Goal: Navigation & Orientation: Find specific page/section

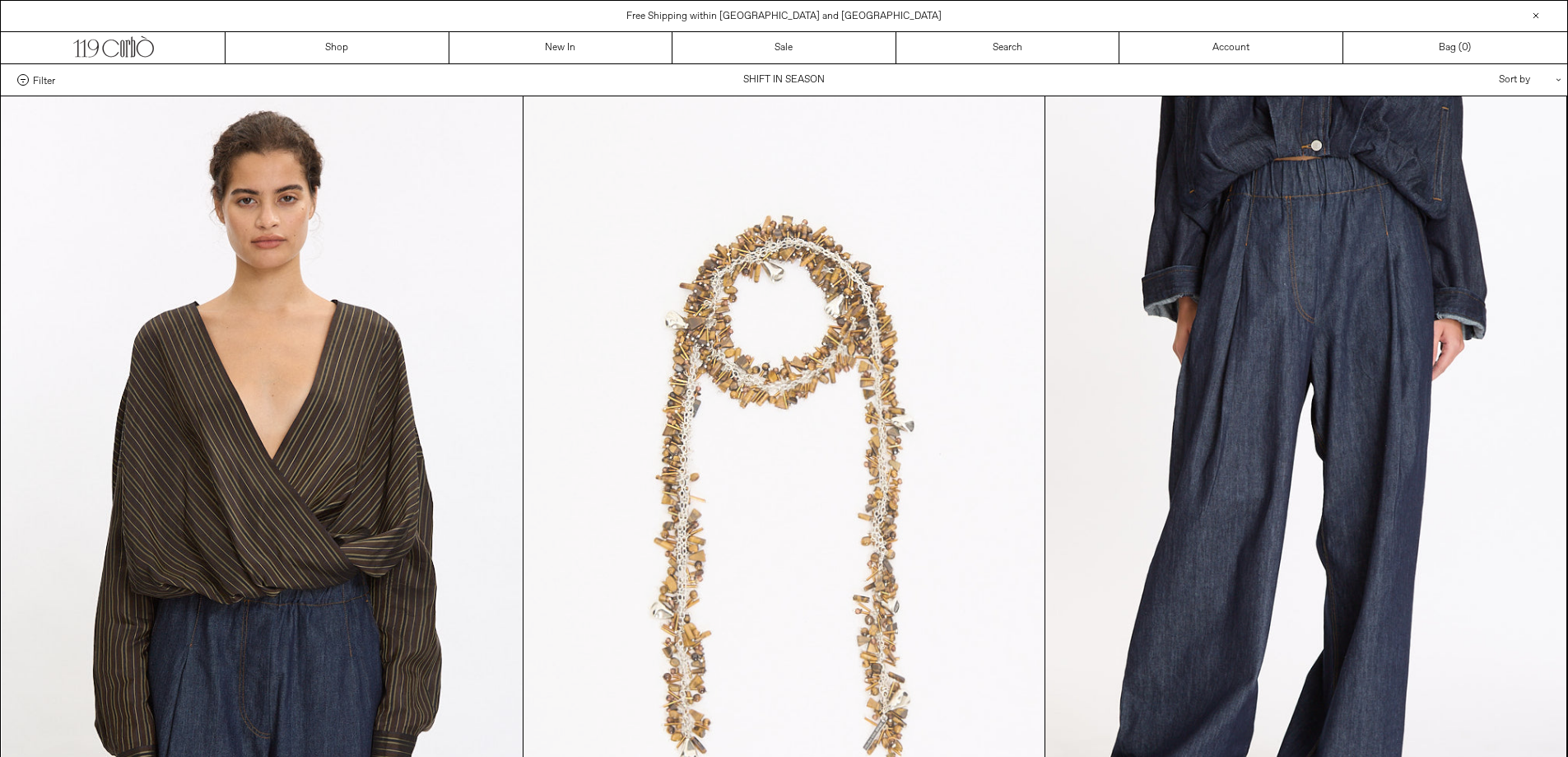
scroll to position [83, 0]
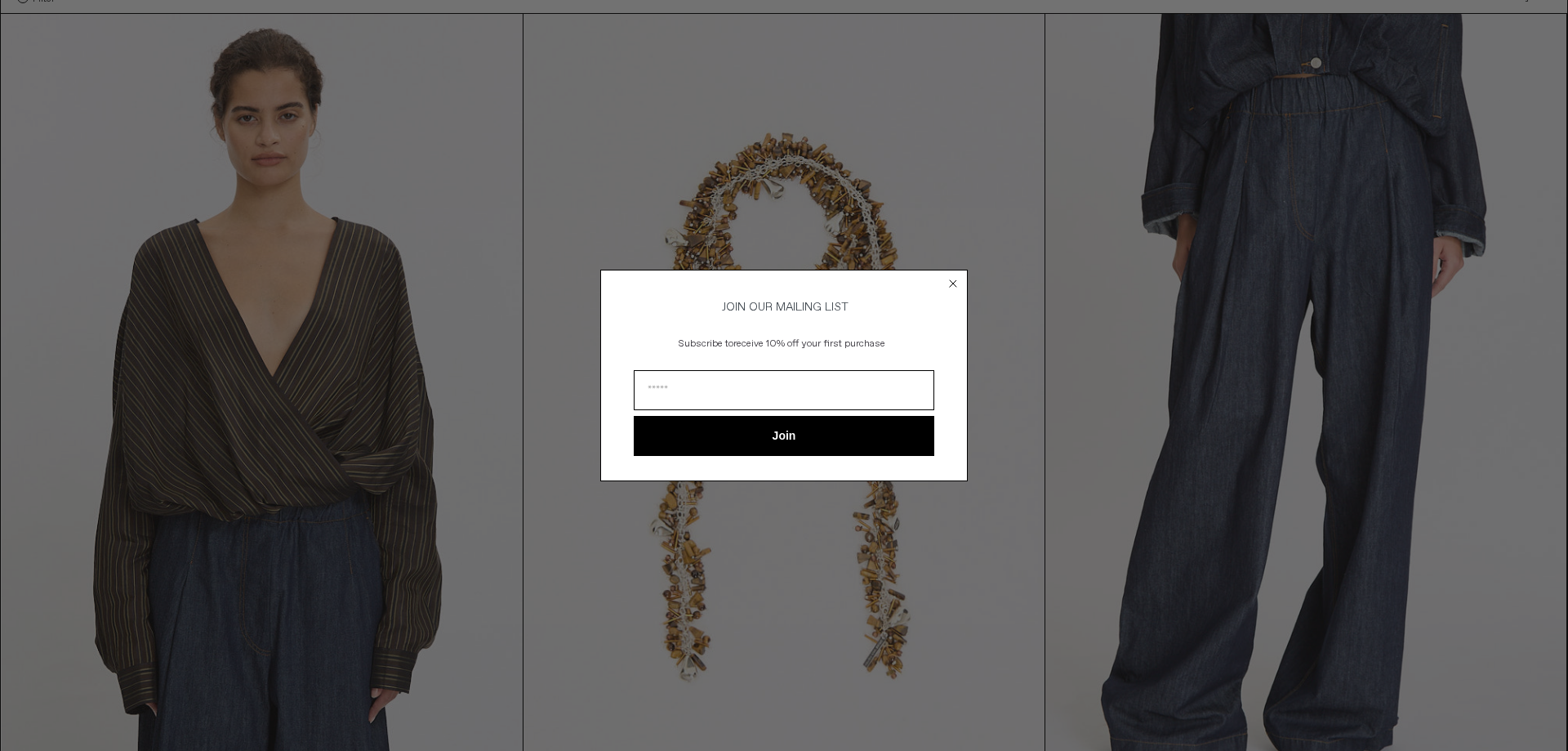
click at [952, 276] on circle "Close dialog" at bounding box center [954, 284] width 16 height 16
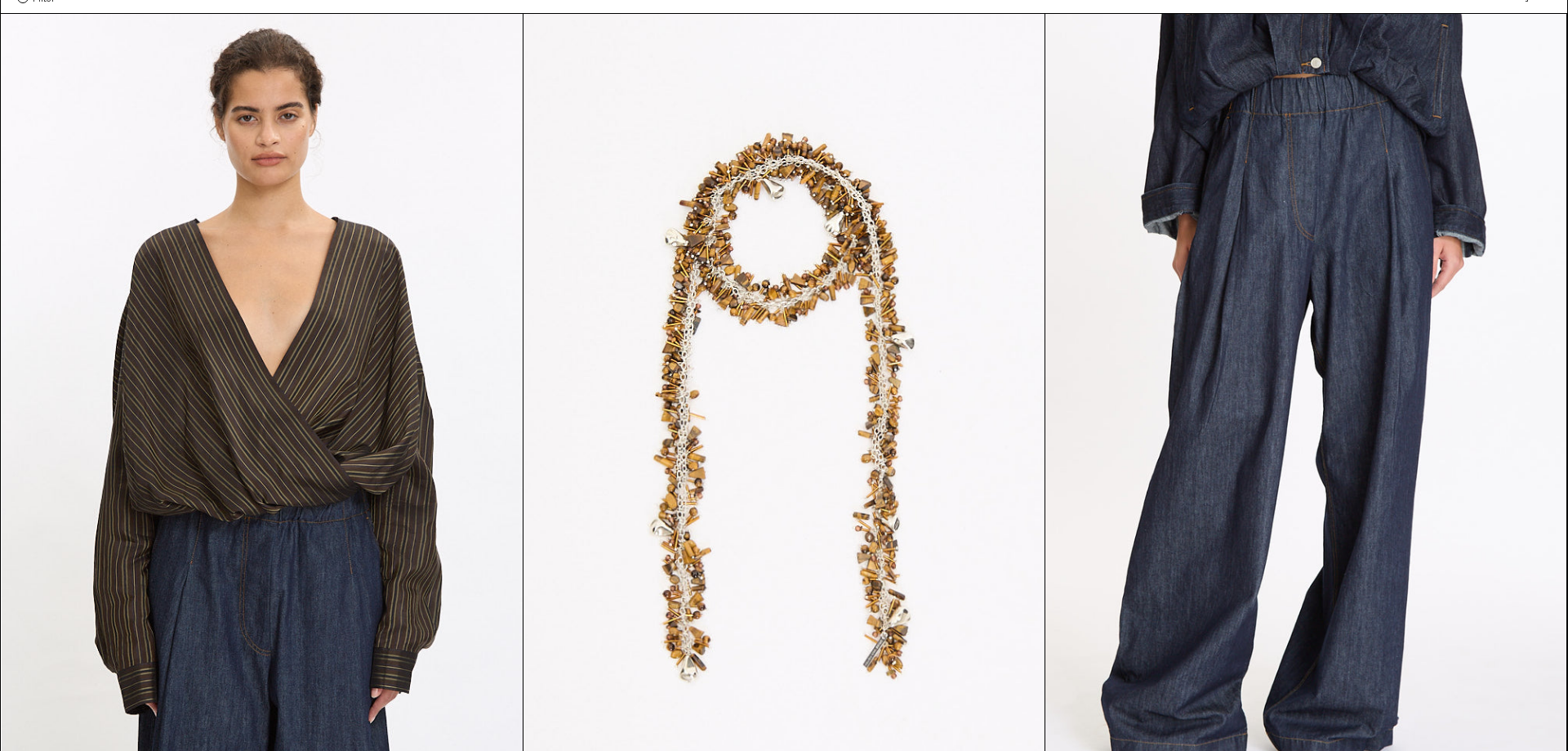
click at [950, 282] on div "Close dialog JOIN OUR MAILING LIST Subscribe to receive 10% off your first purc…" at bounding box center [784, 400] width 368 height 243
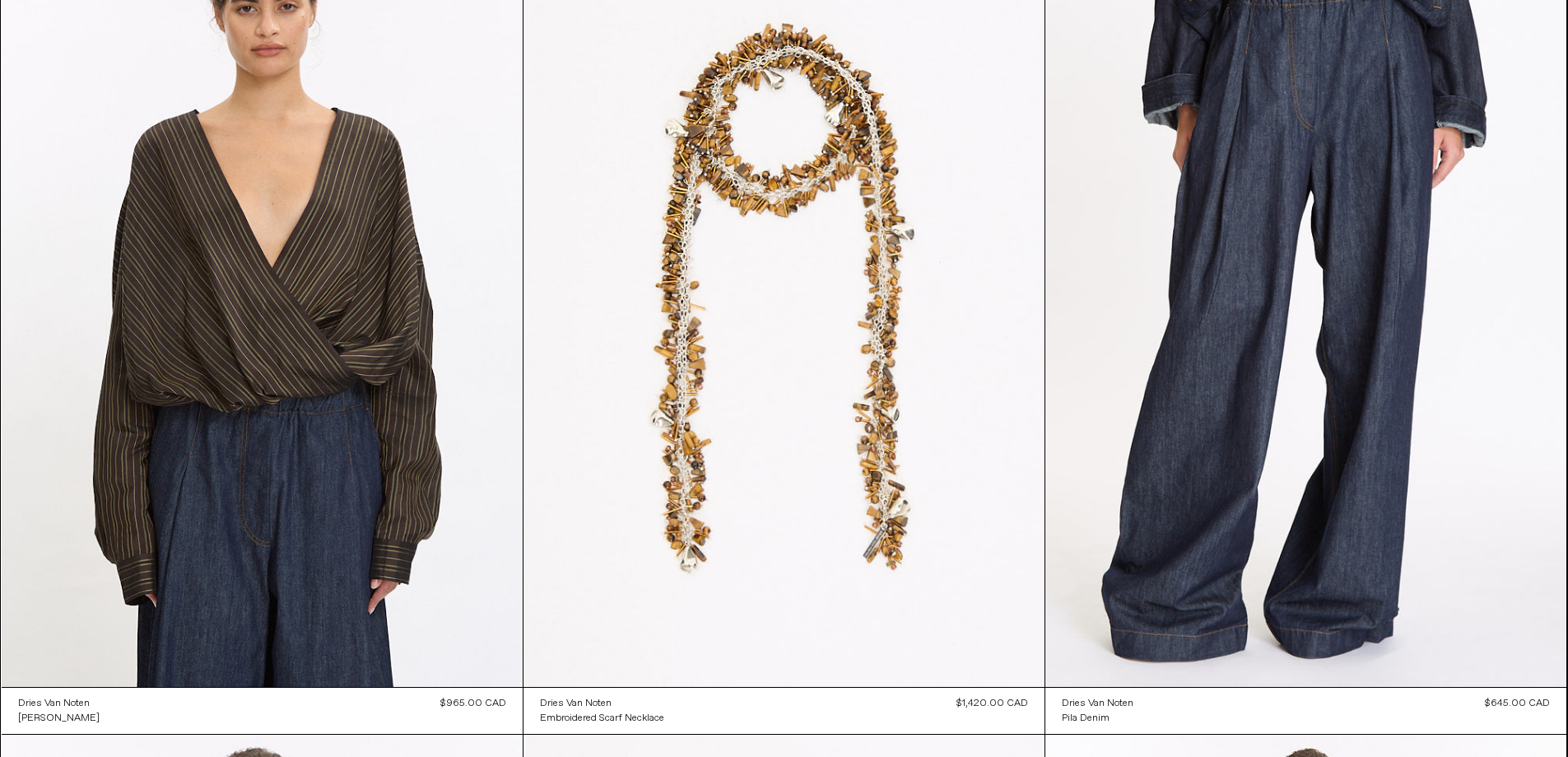
scroll to position [0, 0]
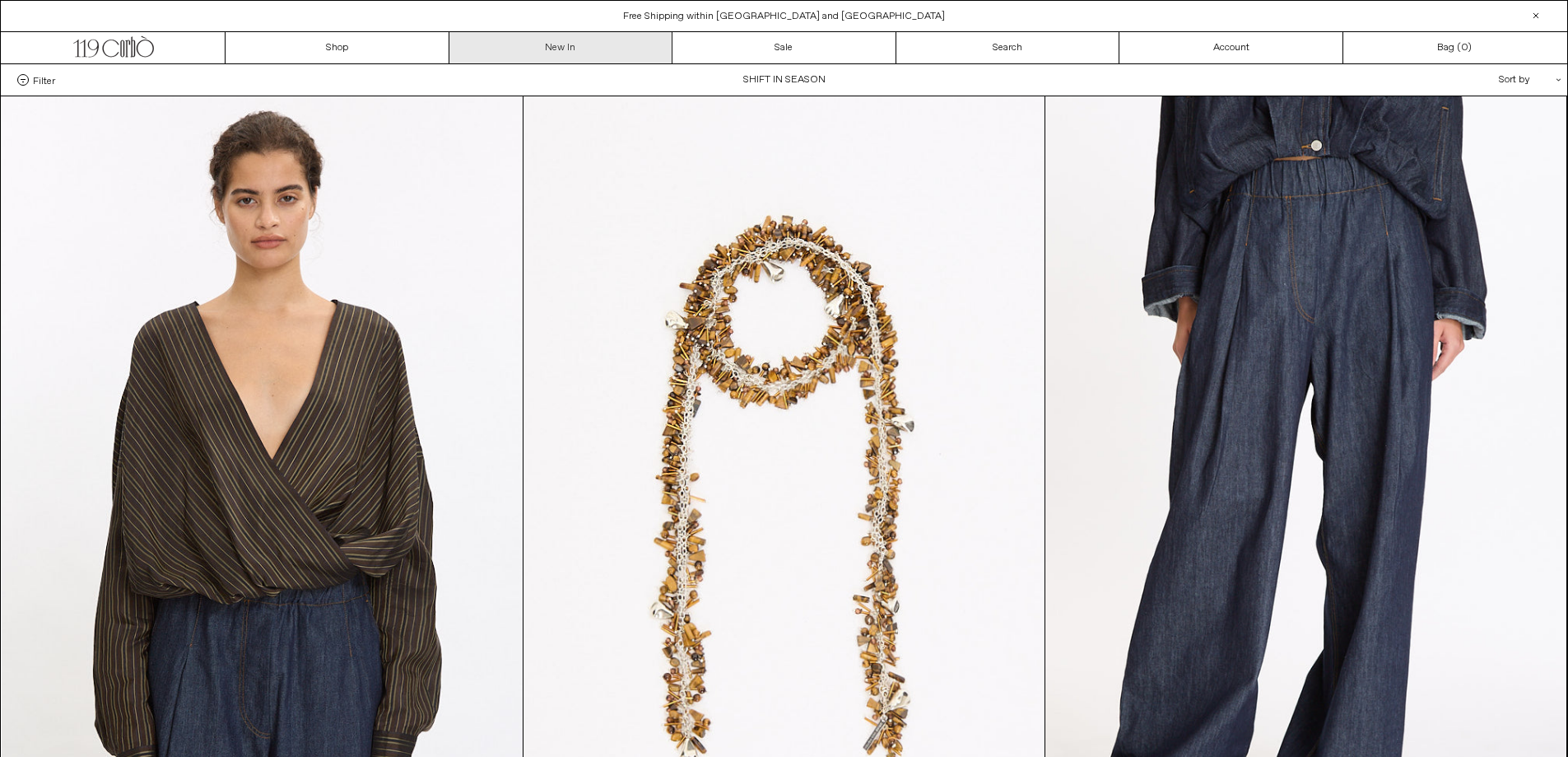
click at [528, 54] on link "New In" at bounding box center [561, 48] width 224 height 31
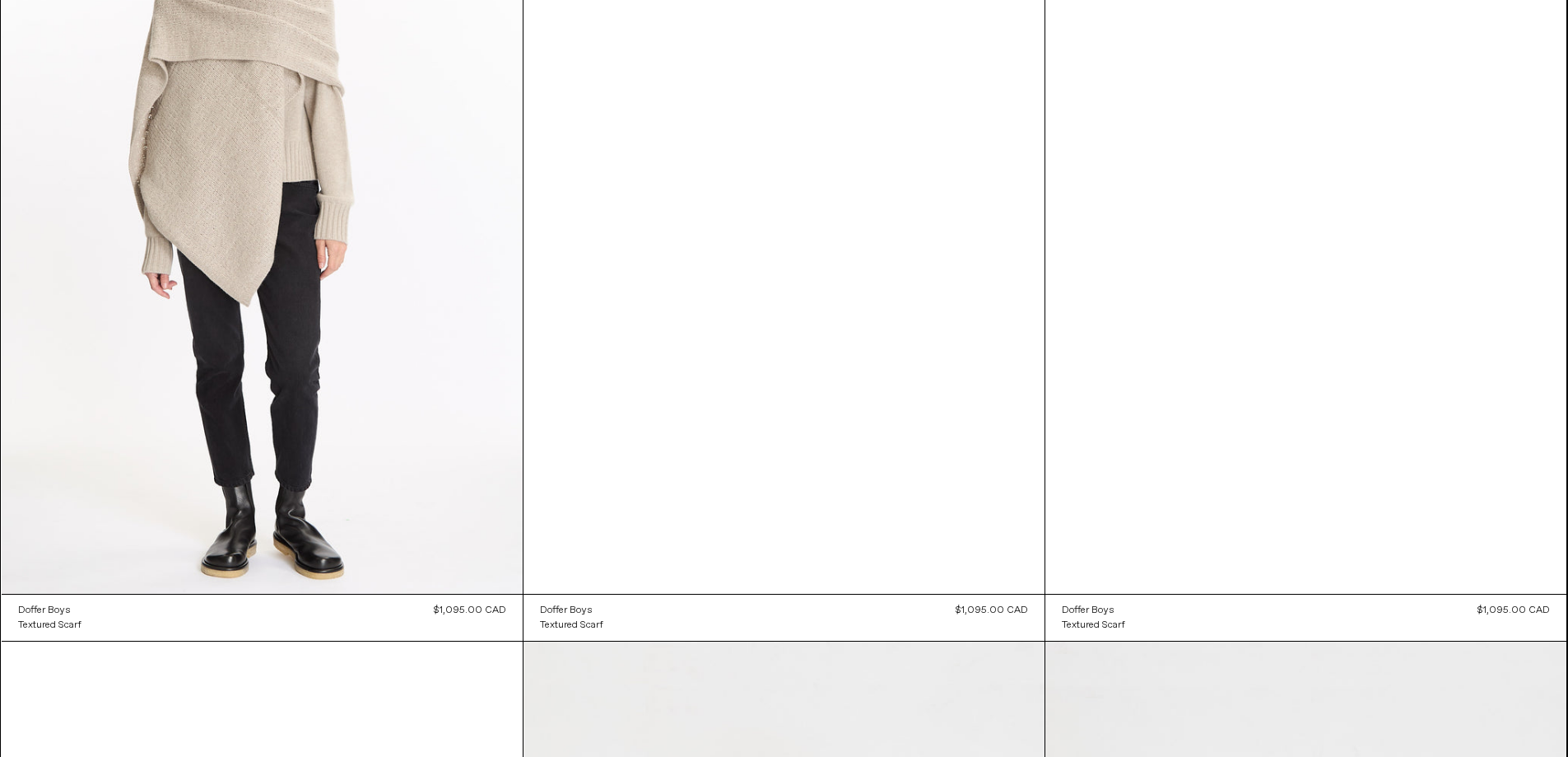
scroll to position [99183, 0]
